Goal: Transaction & Acquisition: Purchase product/service

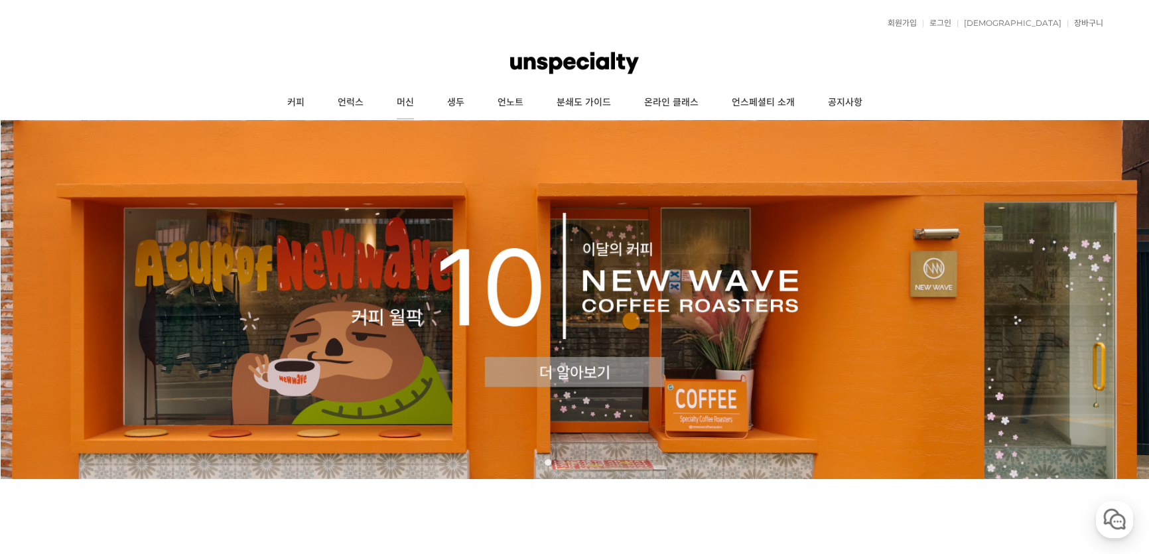
click at [393, 100] on link "머신" at bounding box center [405, 102] width 50 height 33
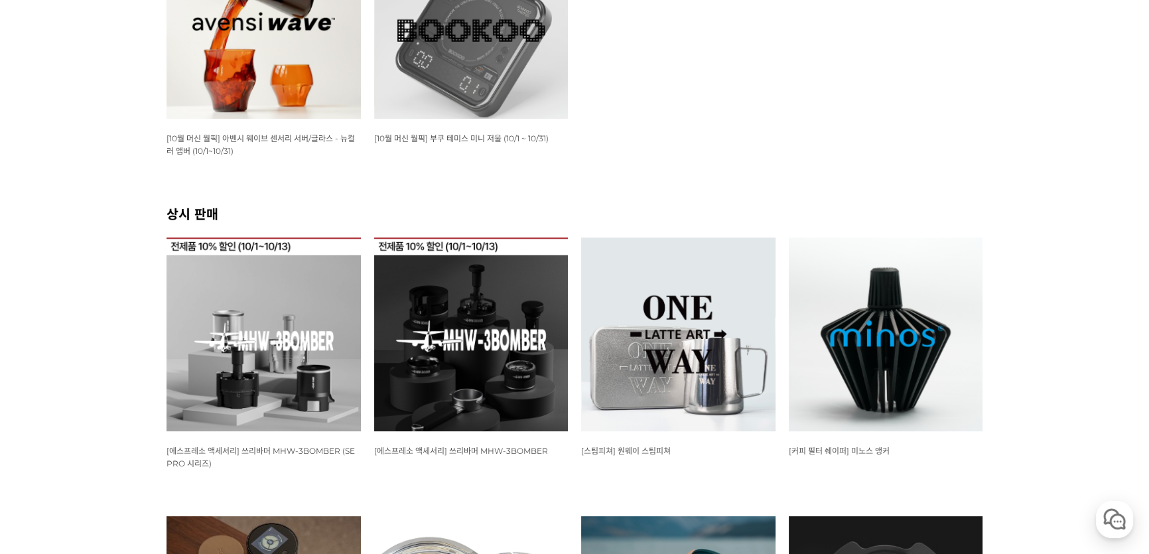
scroll to position [444, 0]
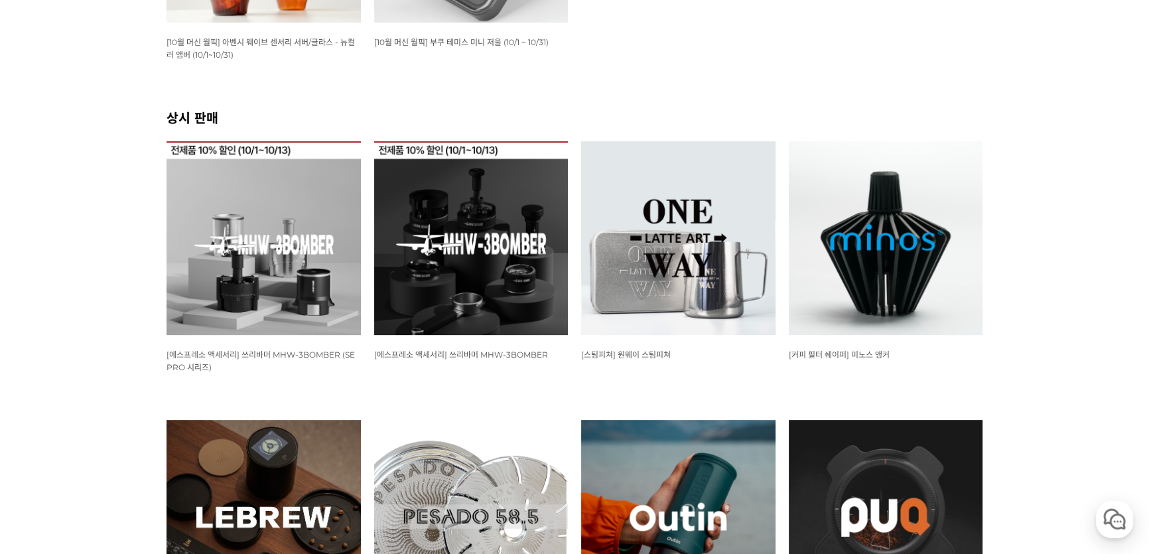
click at [864, 222] on img at bounding box center [886, 238] width 194 height 194
